Goal: Information Seeking & Learning: Learn about a topic

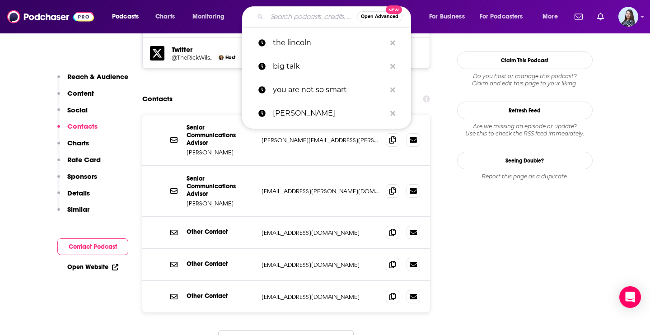
click at [275, 16] on input "Search podcasts, credits, & more..." at bounding box center [312, 16] width 90 height 14
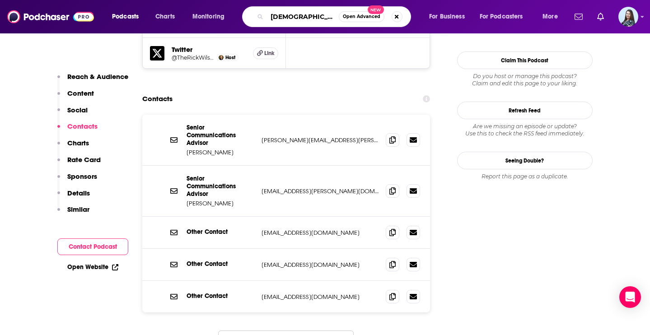
type input "[DEMOGRAPHIC_DATA]"
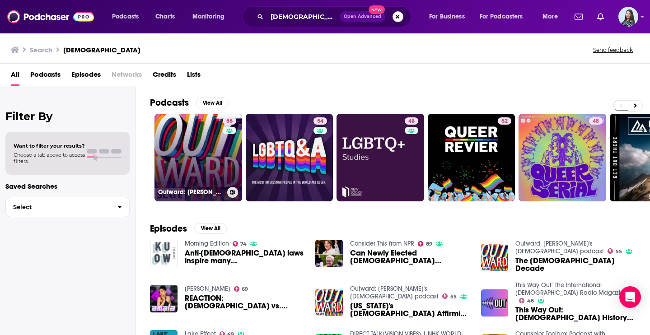
click at [209, 146] on link "55 Outward: [PERSON_NAME]'s [DEMOGRAPHIC_DATA] podcast" at bounding box center [199, 158] width 88 height 88
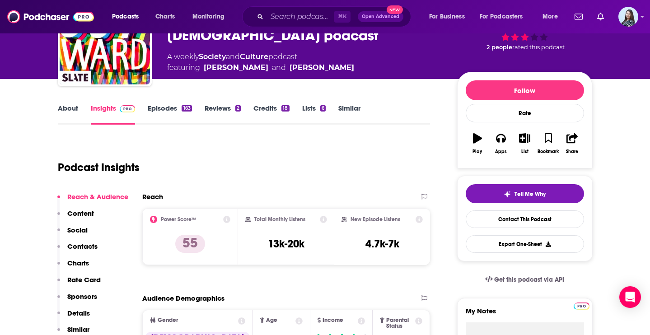
scroll to position [74, 0]
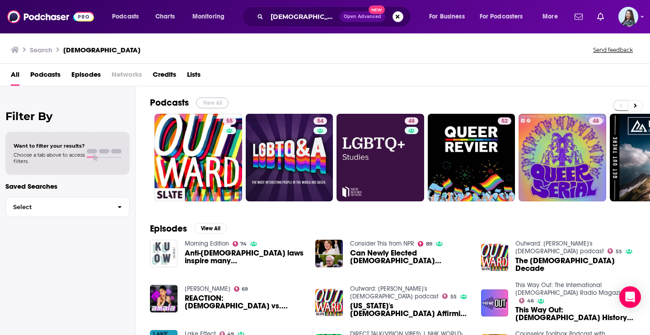
click at [209, 102] on button "View All" at bounding box center [212, 103] width 33 height 11
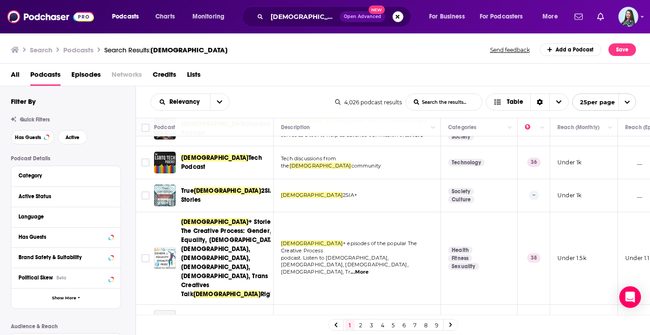
scroll to position [225, 0]
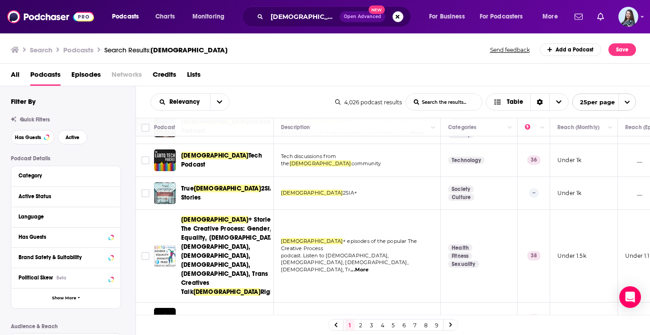
click at [317, 94] on div "Relevancy List Search Input Search the results... Table" at bounding box center [242, 102] width 185 height 17
click at [213, 105] on button "open menu" at bounding box center [219, 102] width 19 height 16
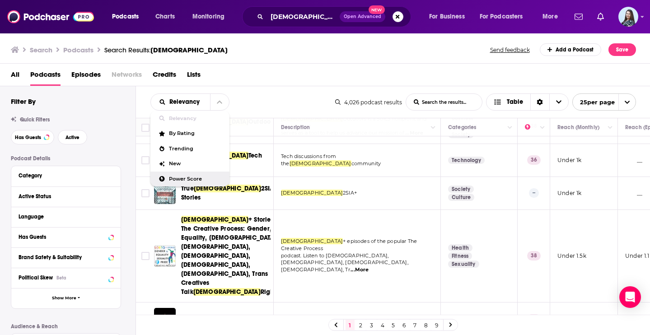
click at [183, 177] on span "Power Score" at bounding box center [195, 179] width 53 height 5
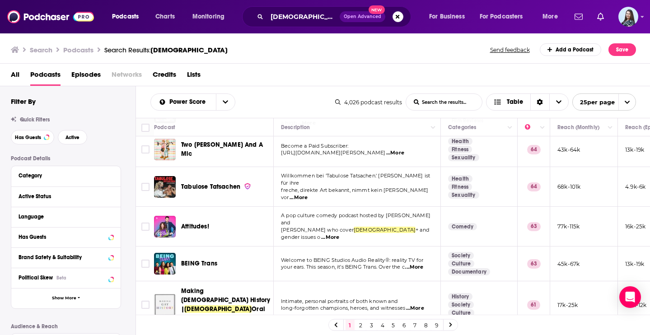
scroll to position [0, 0]
